Goal: Transaction & Acquisition: Purchase product/service

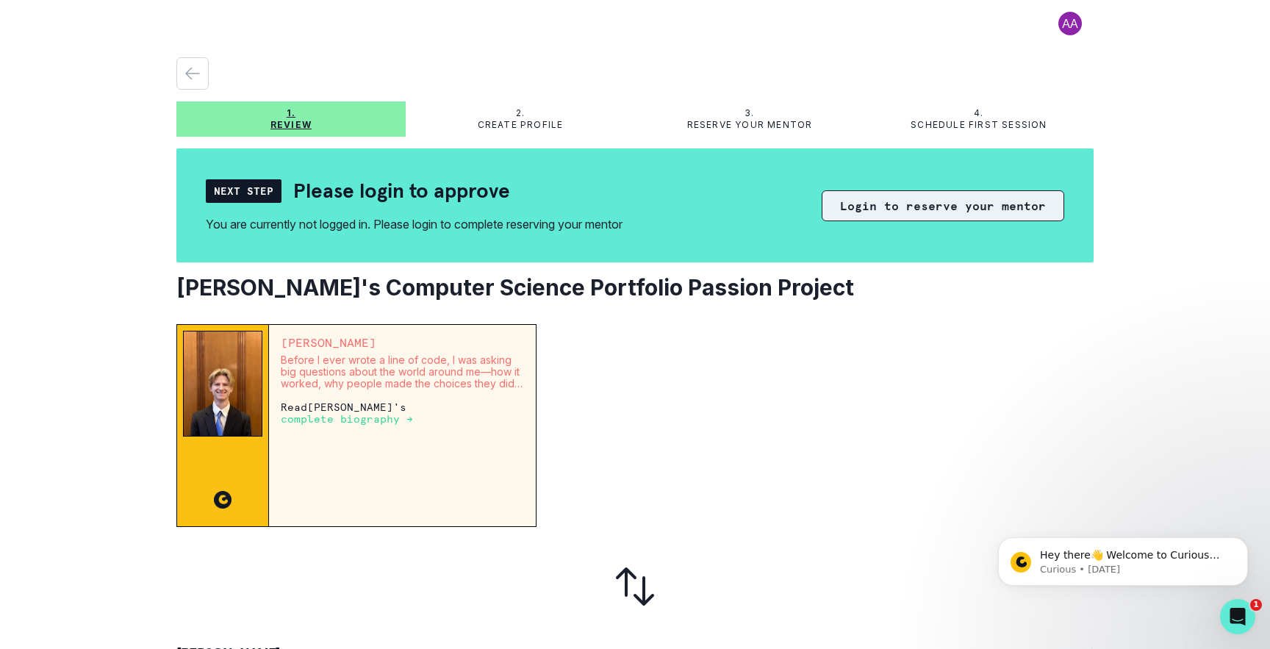
click at [952, 205] on button "Login to reserve your mentor" at bounding box center [943, 205] width 242 height 31
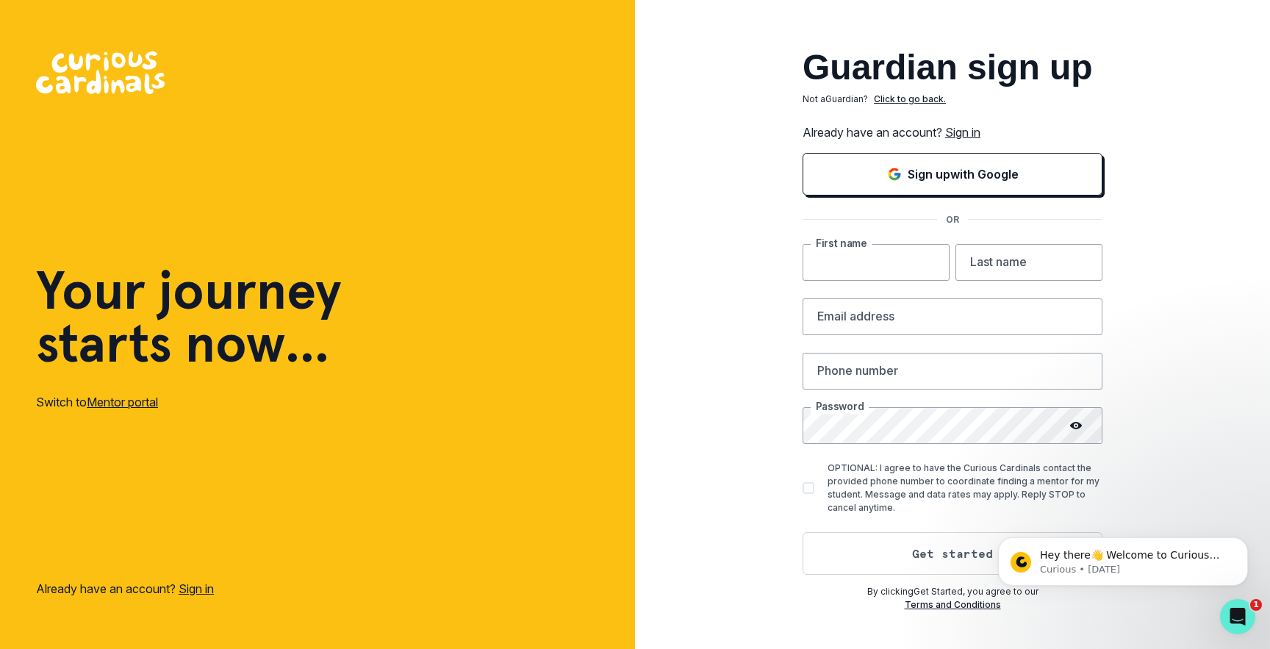
click at [903, 268] on input "text" at bounding box center [875, 262] width 147 height 37
type input "Naveen"
type input "Annayyagari"
type input "[EMAIL_ADDRESS][DOMAIN_NAME]"
type input "5103628698"
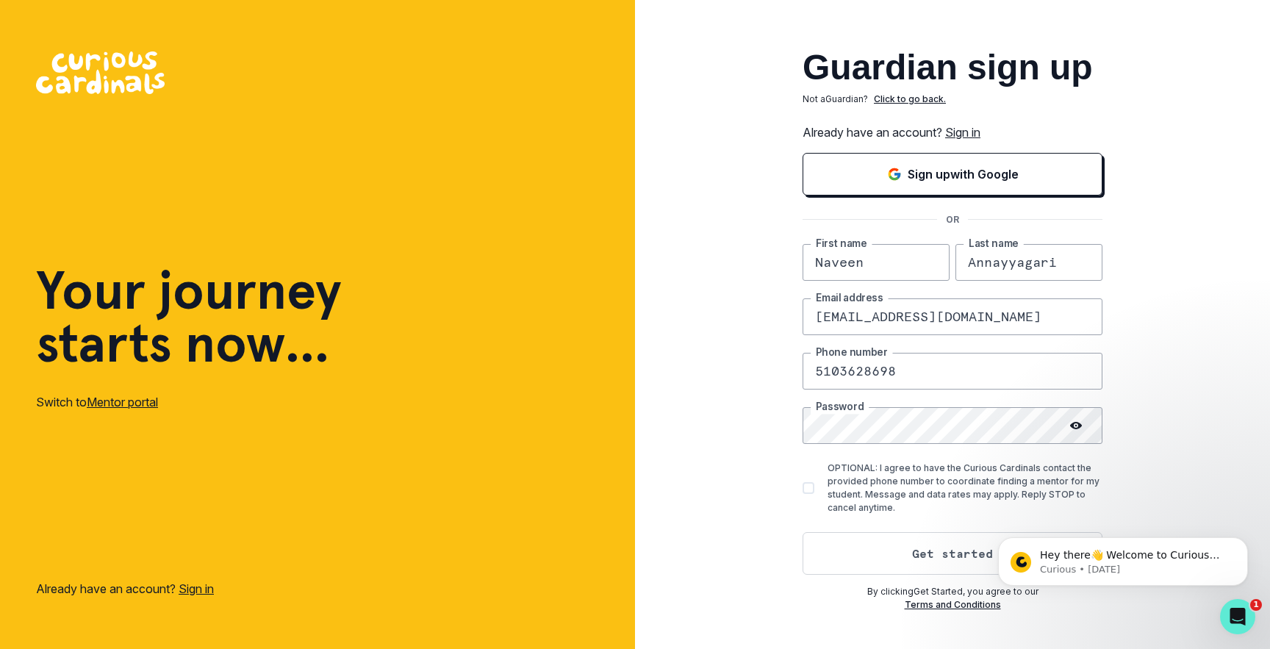
drag, startPoint x: 930, startPoint y: 317, endPoint x: 862, endPoint y: 317, distance: 68.3
click at [862, 317] on input "[EMAIL_ADDRESS][DOMAIN_NAME]" at bounding box center [952, 316] width 300 height 37
type input "[EMAIL_ADDRESS][DOMAIN_NAME]"
click at [811, 487] on span at bounding box center [808, 488] width 12 height 12
click at [802, 487] on input "OPTIONAL: I agree to have the Curious Cardinals contact the provided phone numb…" at bounding box center [802, 487] width 1 height 1
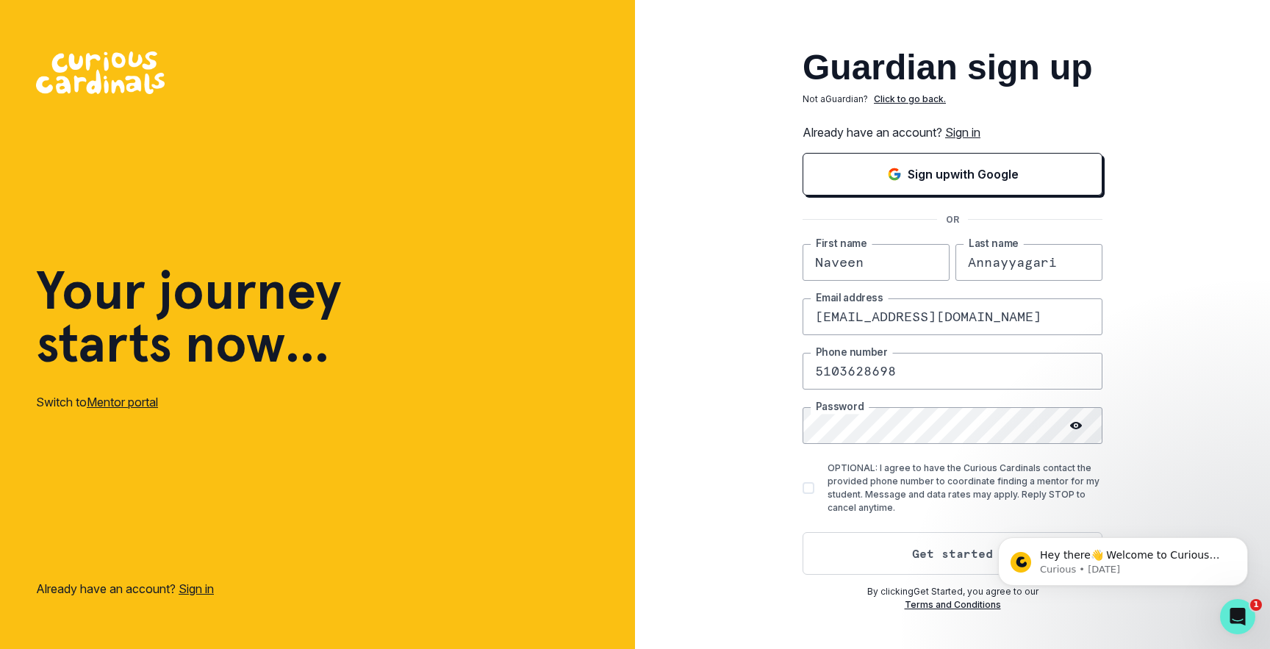
checkbox input "true"
click at [1244, 543] on icon "Dismiss notification" at bounding box center [1244, 541] width 8 height 8
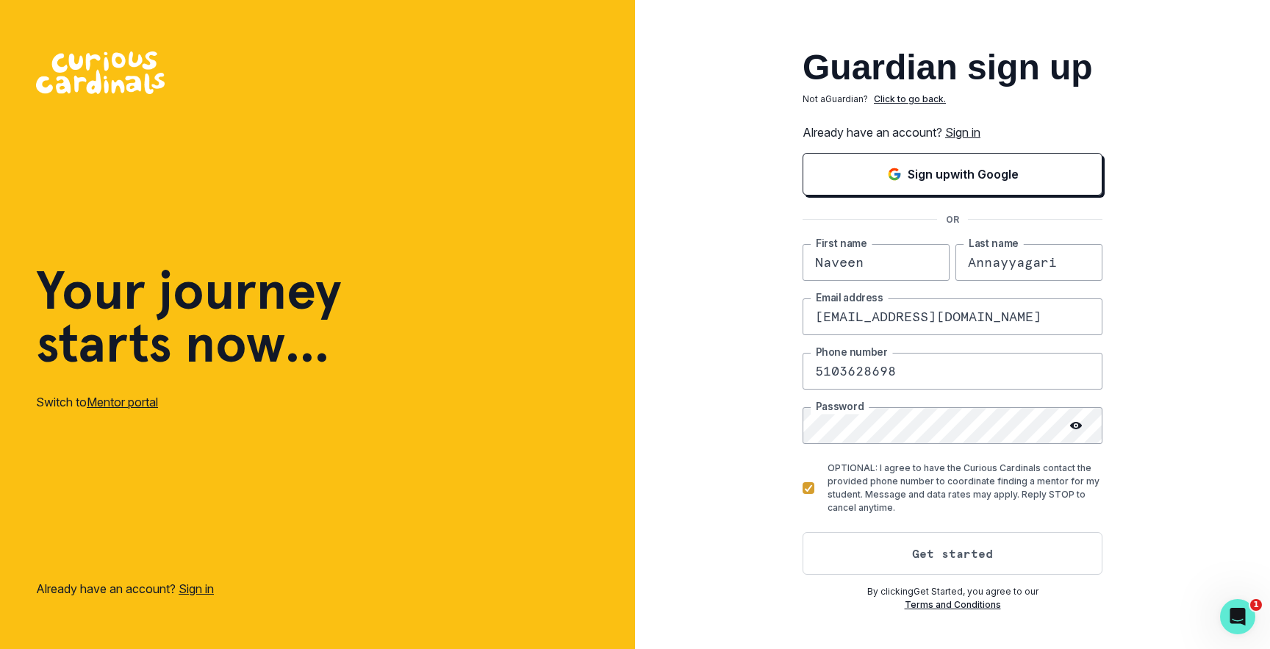
click at [1078, 425] on icon at bounding box center [1076, 425] width 12 height 7
click at [946, 549] on button "Get started" at bounding box center [952, 553] width 300 height 43
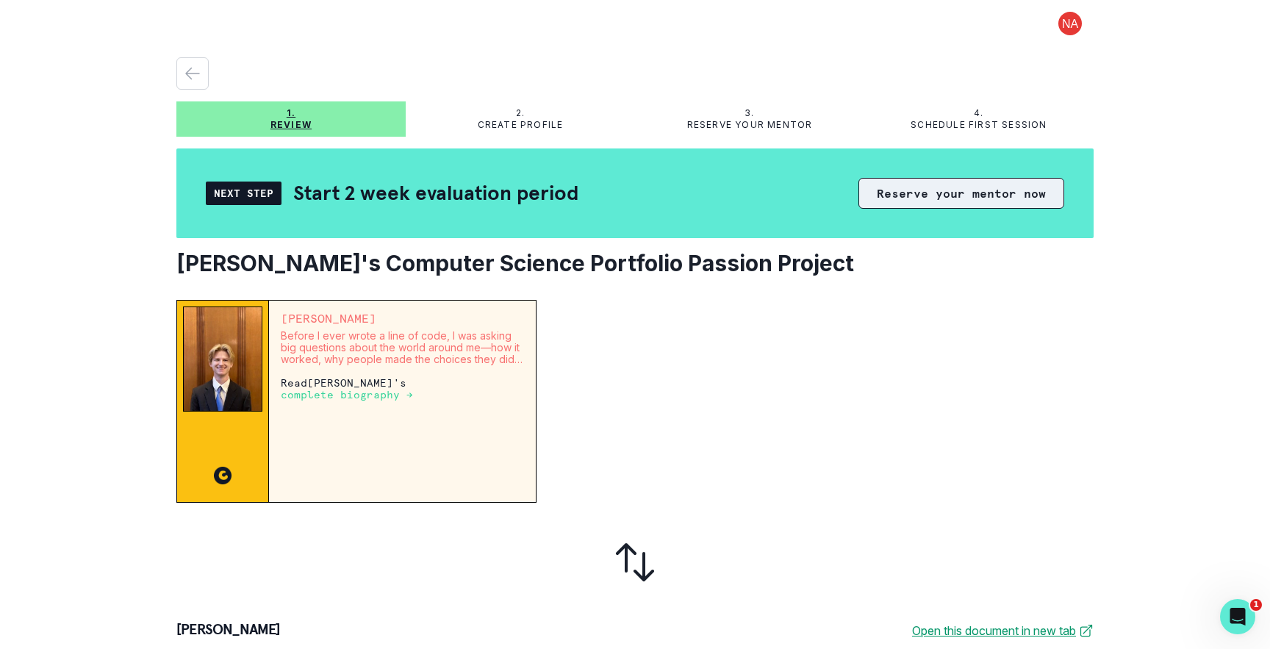
click at [946, 194] on button "Reserve your mentor now" at bounding box center [961, 193] width 206 height 31
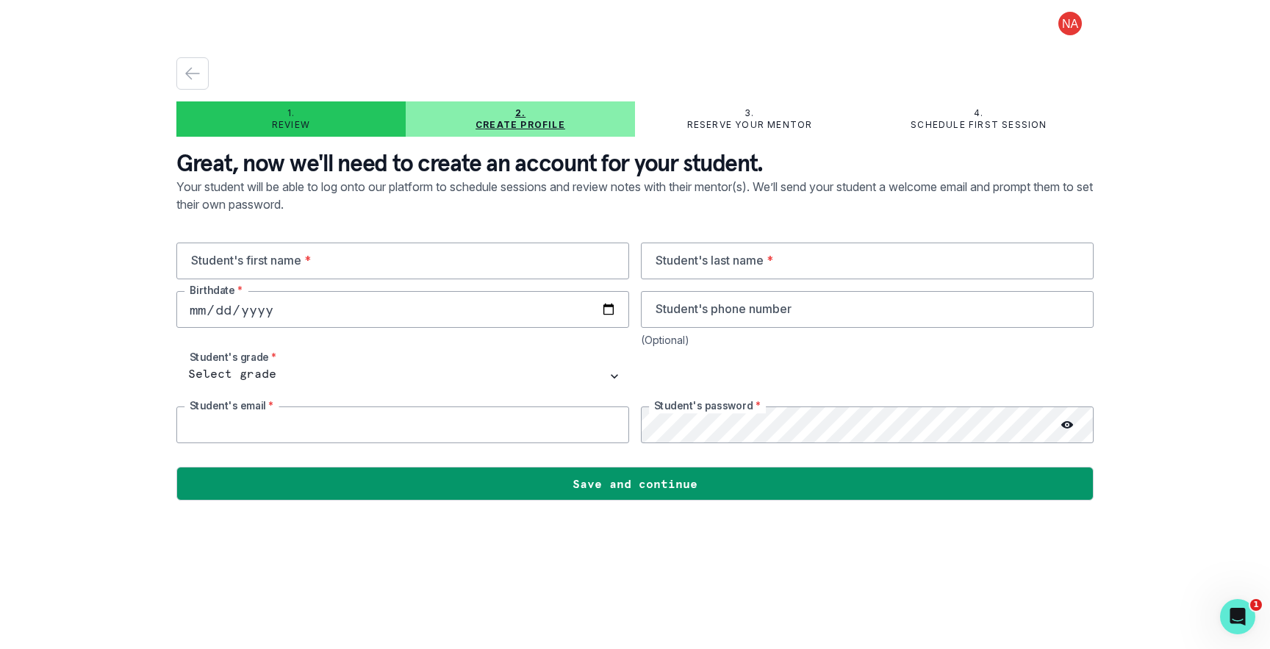
type input "[EMAIL_ADDRESS][DOMAIN_NAME]"
click at [195, 68] on icon "button" at bounding box center [193, 74] width 18 height 18
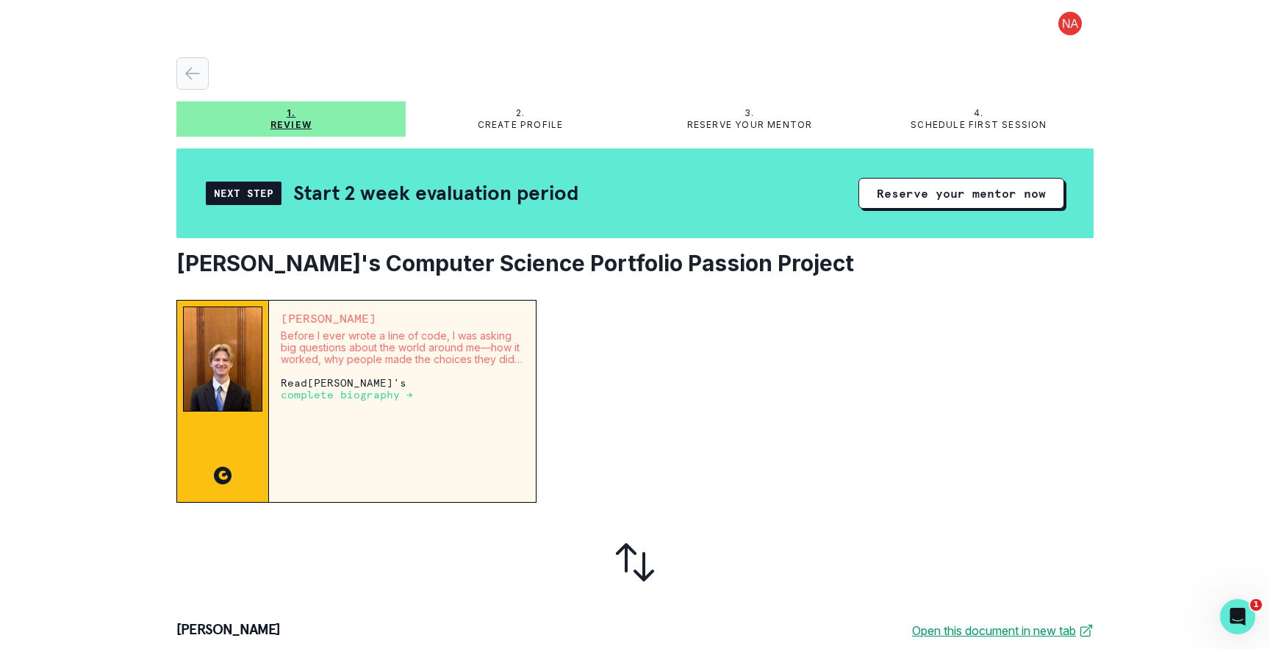
click at [199, 69] on icon "button" at bounding box center [193, 74] width 18 height 18
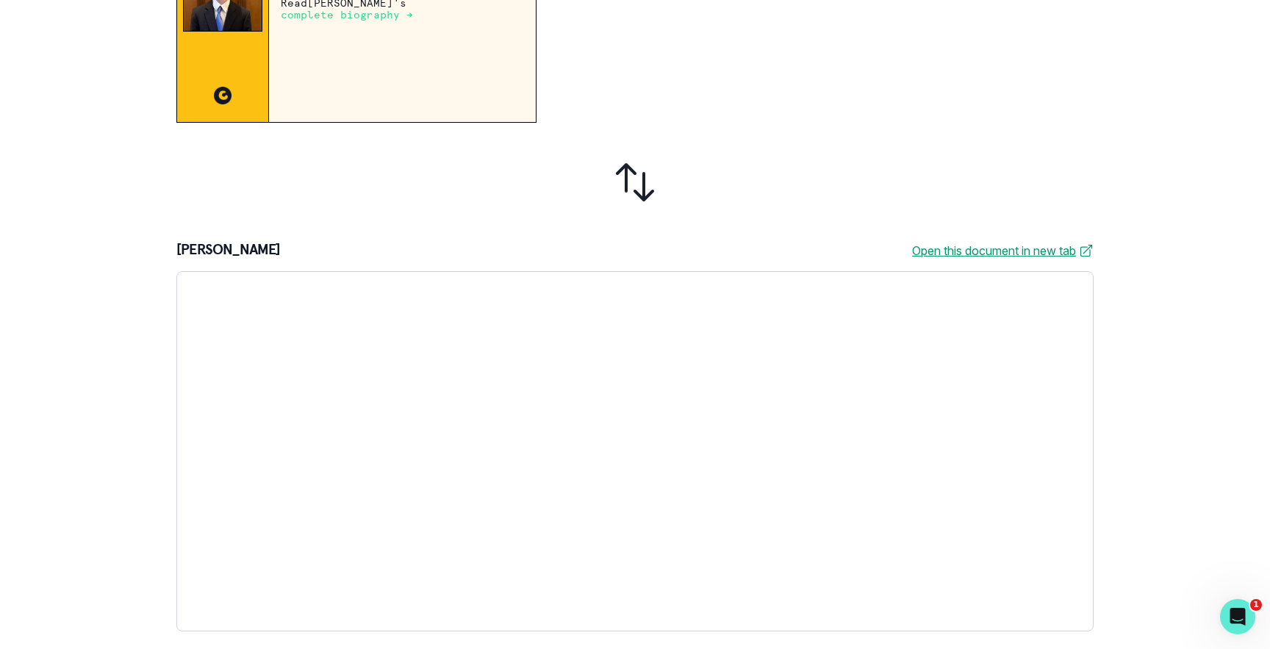
click at [796, 119] on div at bounding box center [820, 21] width 545 height 203
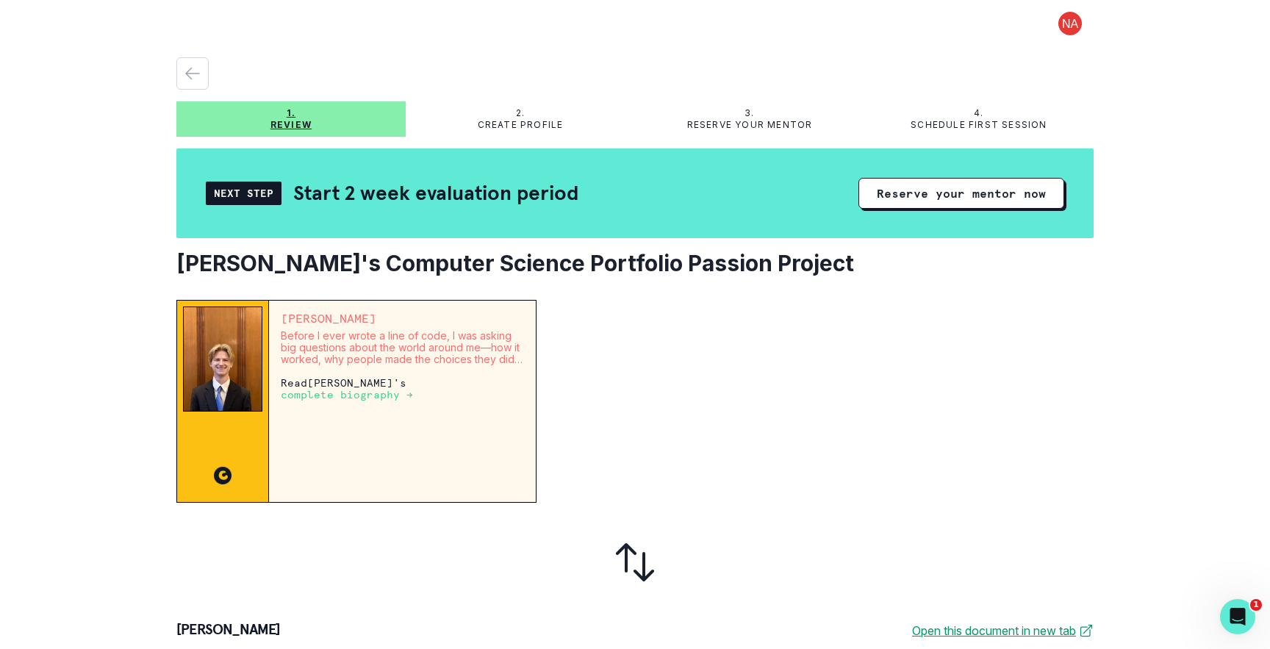
click at [520, 120] on p "Create profile" at bounding box center [521, 125] width 86 height 12
click at [198, 76] on icon "button" at bounding box center [193, 74] width 18 height 18
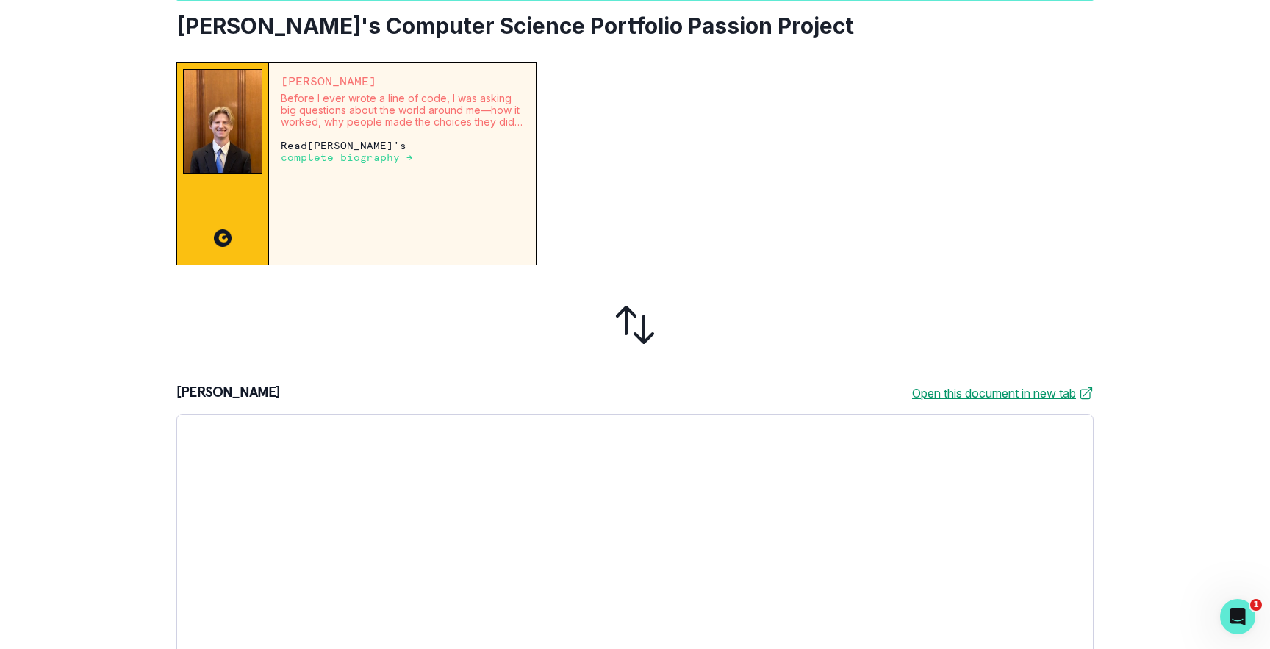
scroll to position [101, 0]
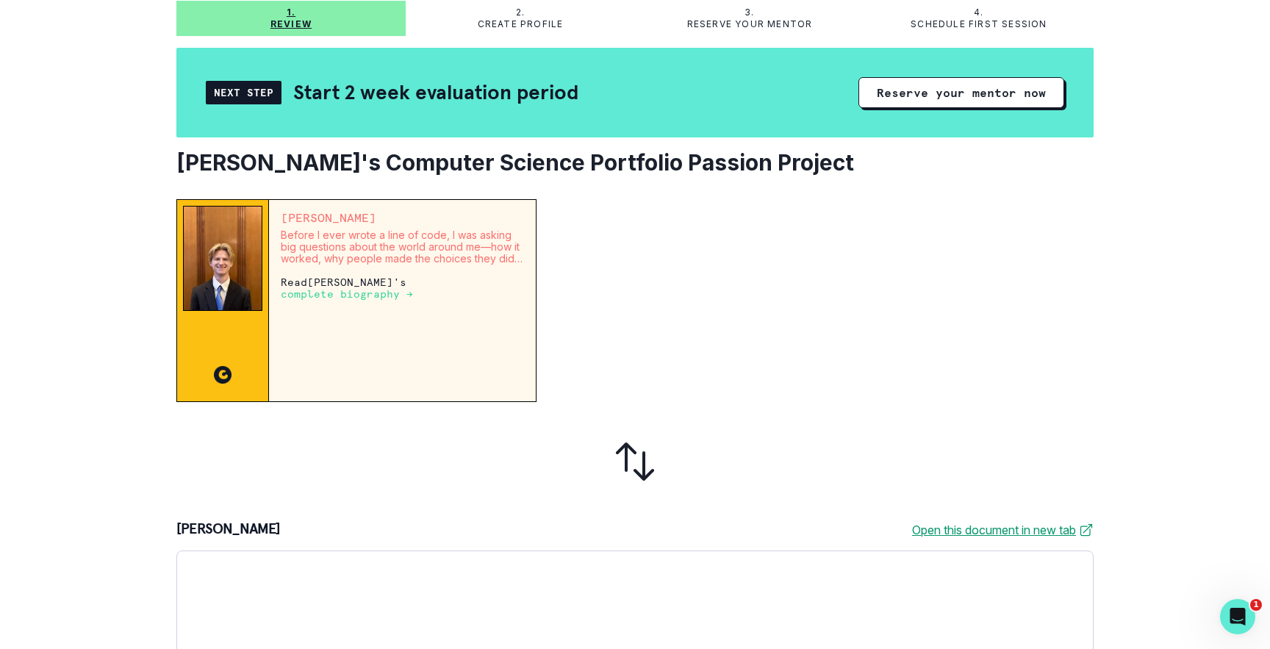
click at [628, 457] on icon at bounding box center [634, 461] width 47 height 47
click at [642, 461] on icon at bounding box center [634, 461] width 35 height 35
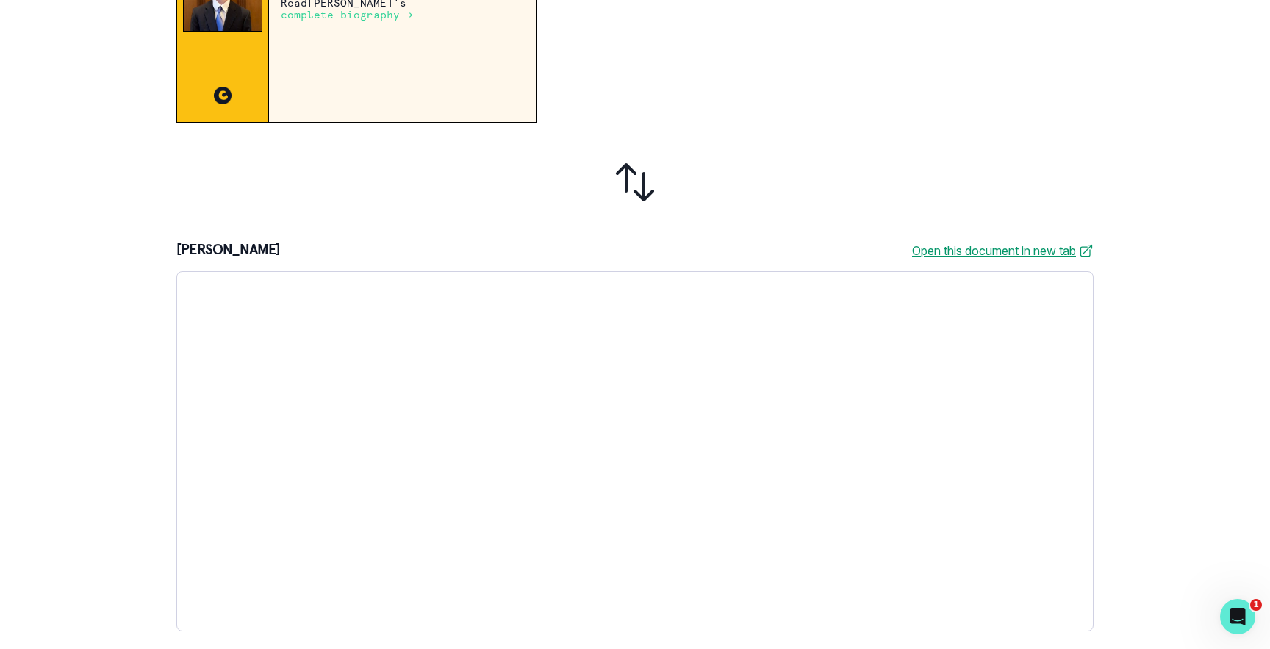
scroll to position [0, 0]
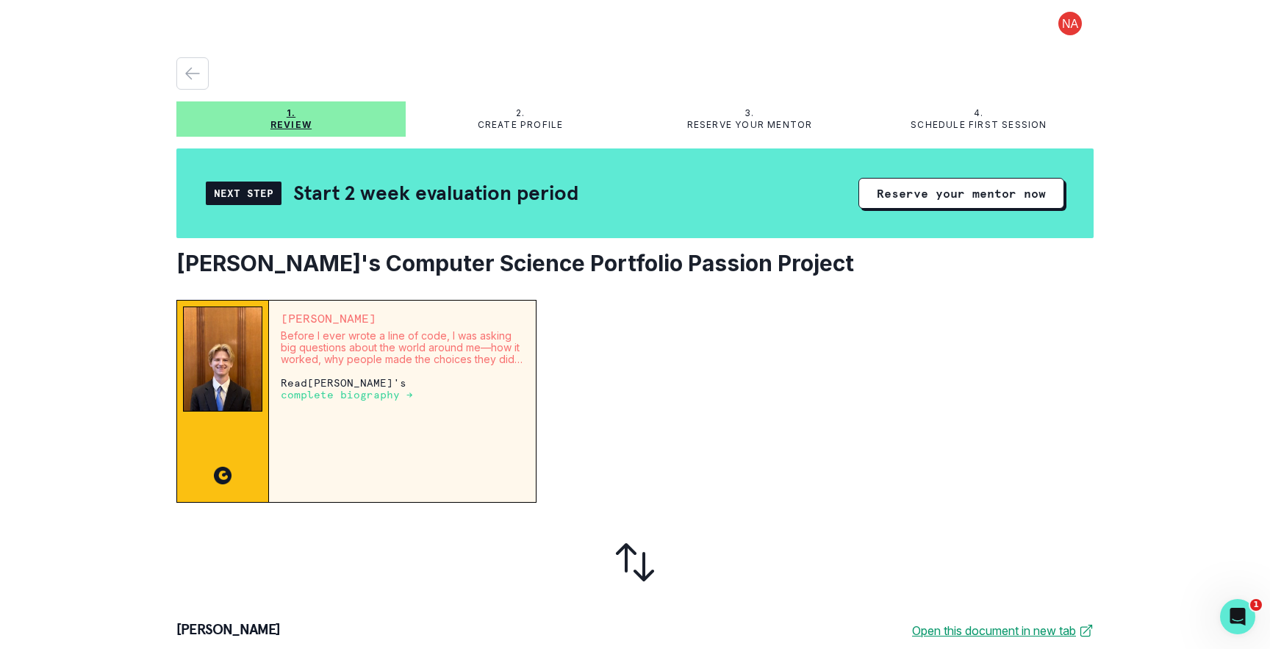
click at [255, 198] on div "Next Step" at bounding box center [244, 193] width 76 height 24
click at [1065, 22] on button at bounding box center [1069, 24] width 47 height 24
click at [1167, 210] on div "Log out 1. Review 2. Create profile 3. Reserve your mentor 4. Schedule first se…" at bounding box center [635, 324] width 1270 height 649
click at [297, 121] on p "Review" at bounding box center [290, 125] width 41 height 12
click at [514, 118] on div "2. Create profile" at bounding box center [520, 119] width 229 height 24
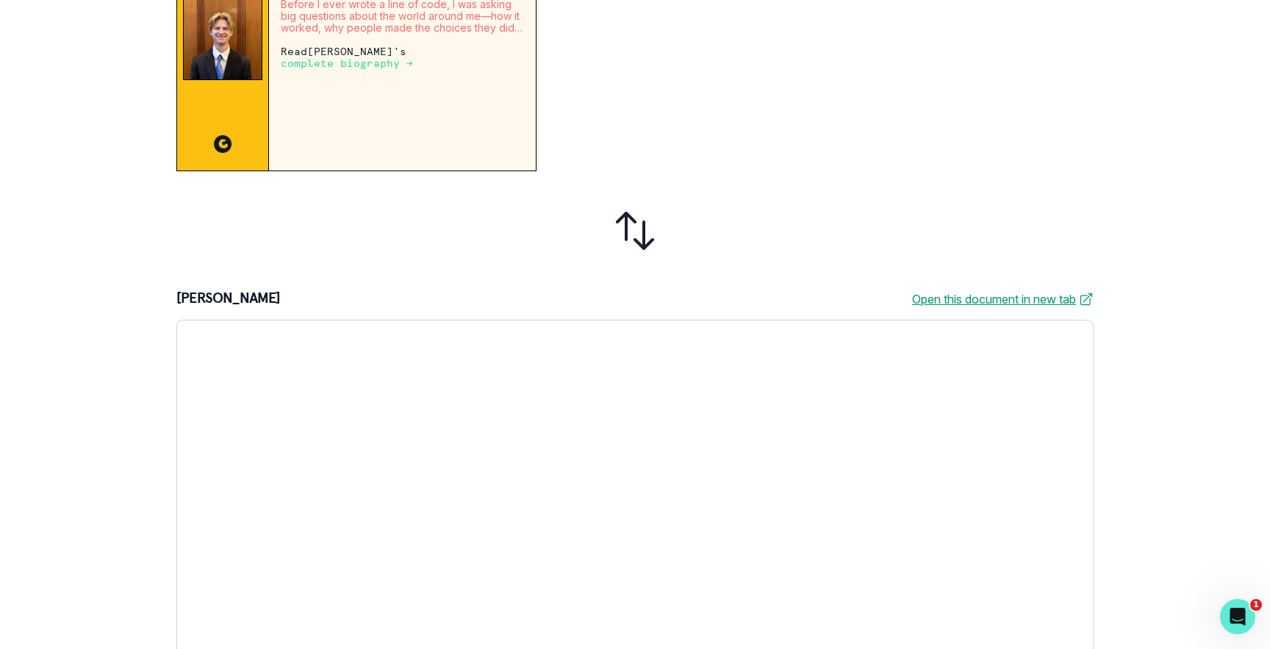
scroll to position [380, 0]
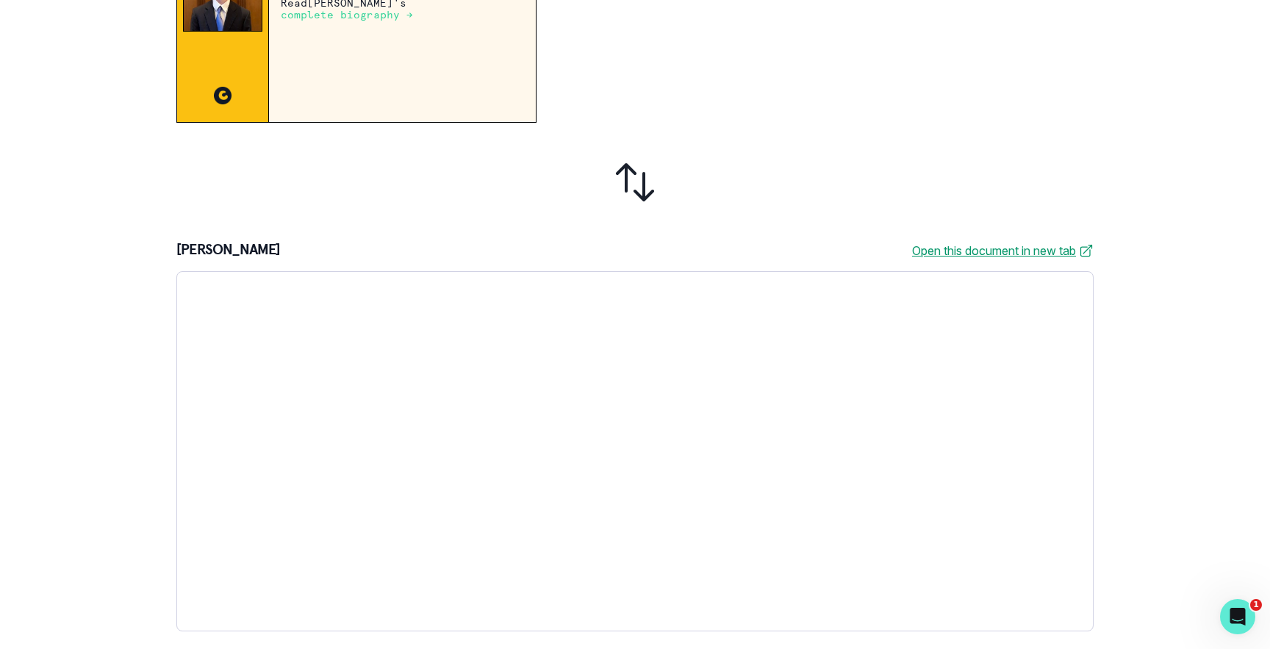
click at [978, 248] on link "Open this document in new tab" at bounding box center [1002, 251] width 181 height 18
